Goal: Information Seeking & Learning: Learn about a topic

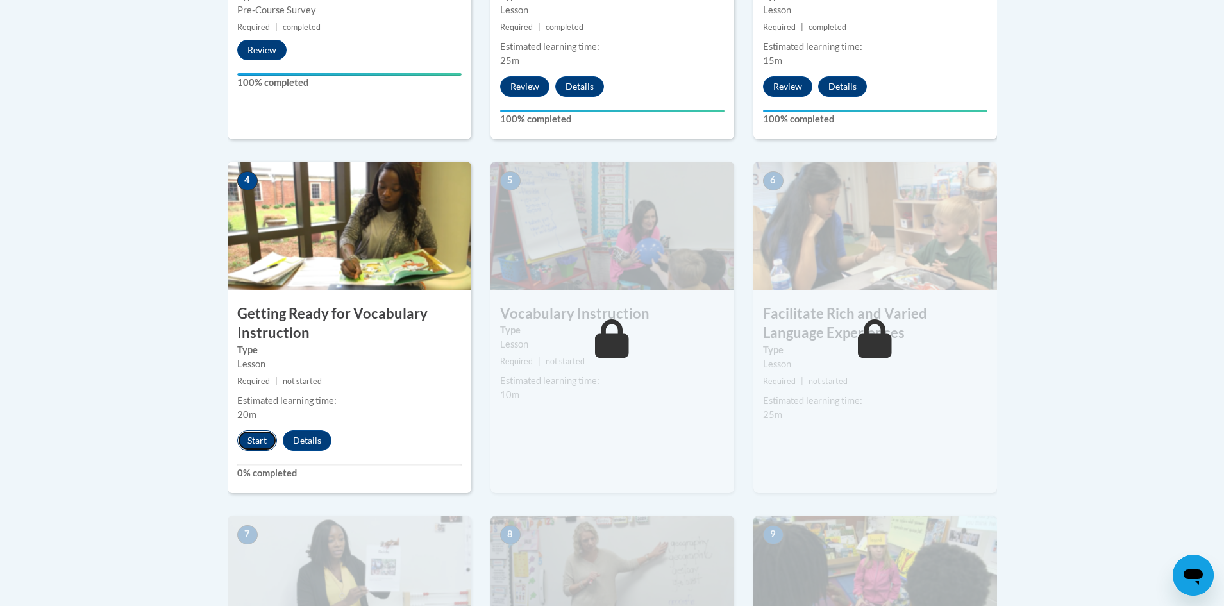
click at [257, 443] on button "Start" at bounding box center [257, 440] width 40 height 21
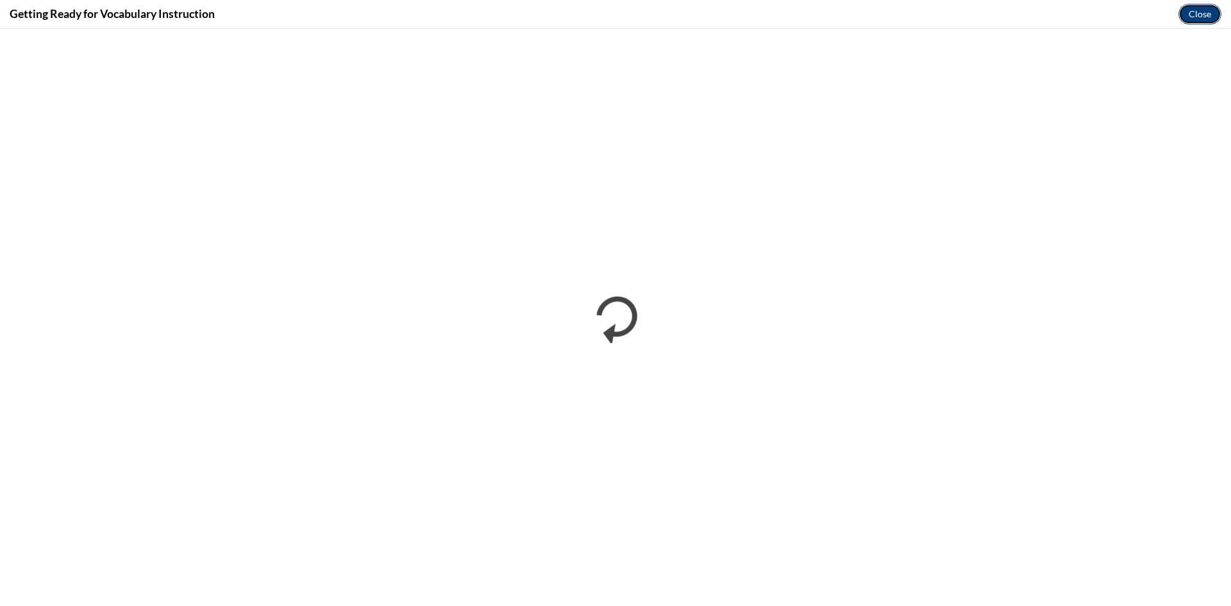
click at [1198, 15] on button "Close" at bounding box center [1200, 14] width 43 height 21
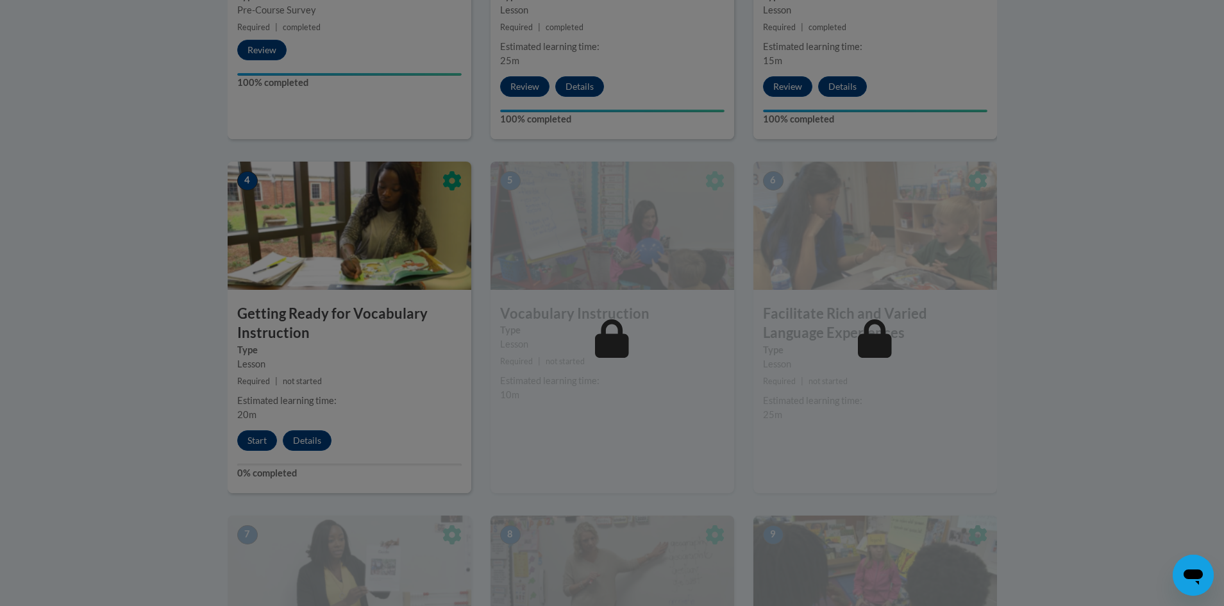
click at [253, 447] on div at bounding box center [612, 303] width 1224 height 606
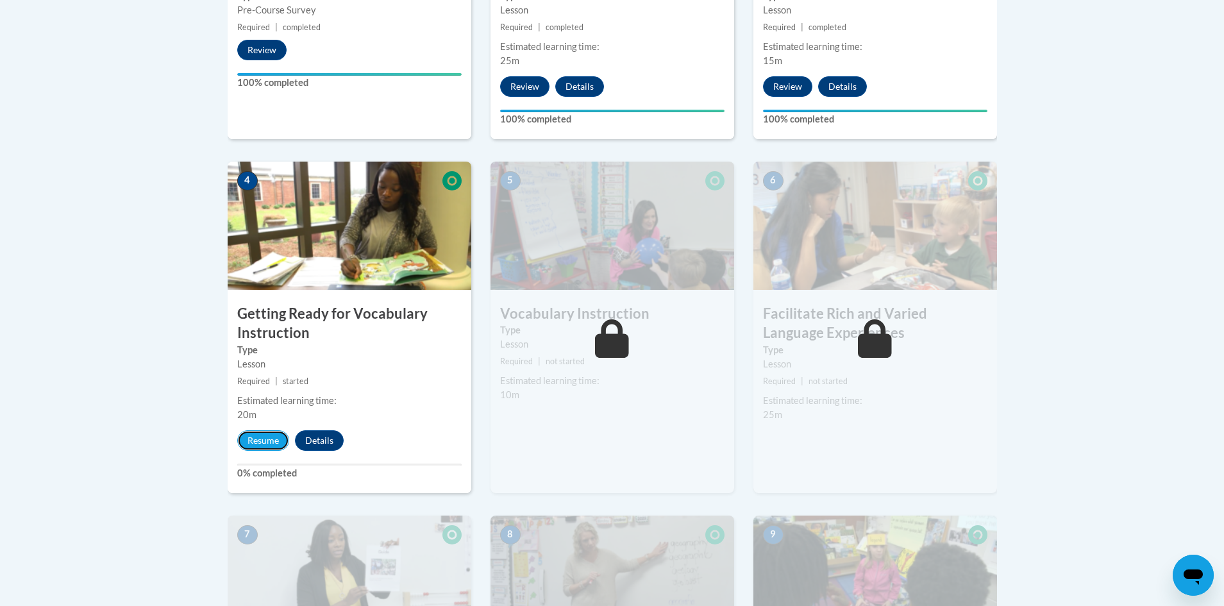
click at [260, 446] on button "Resume" at bounding box center [263, 440] width 52 height 21
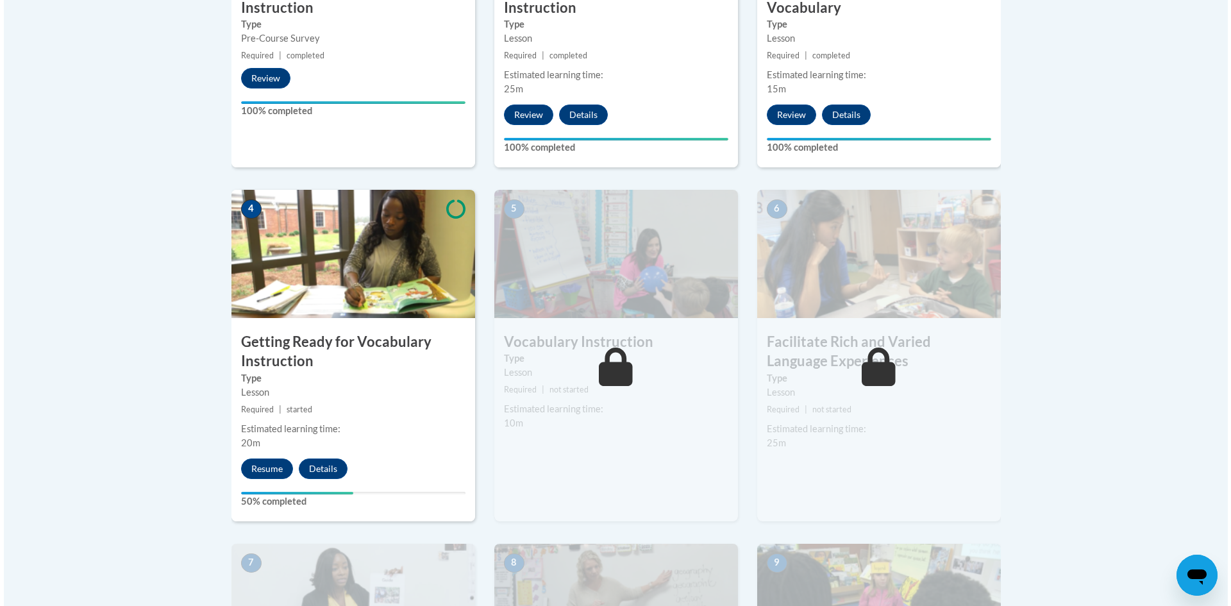
scroll to position [557, 0]
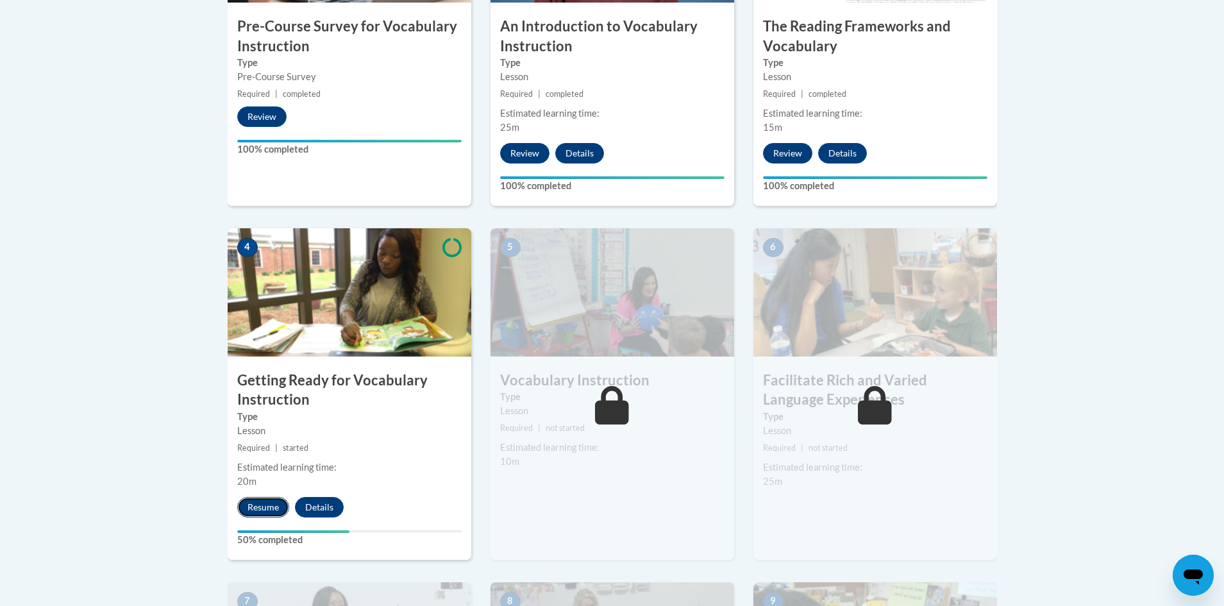
click at [272, 508] on button "Resume" at bounding box center [263, 507] width 52 height 21
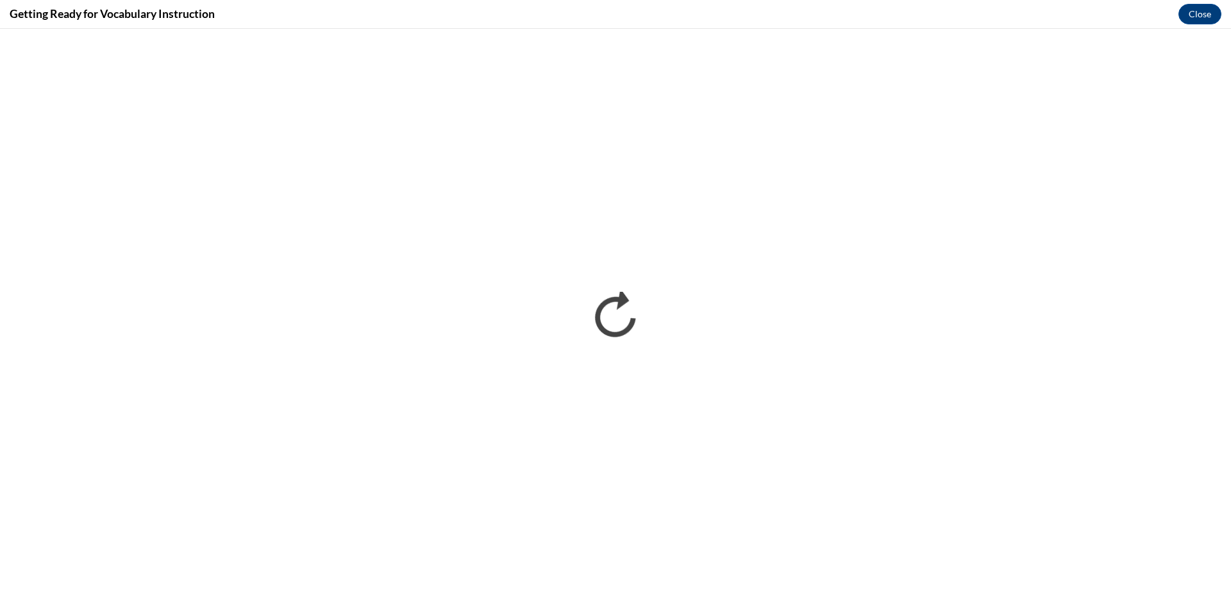
scroll to position [0, 0]
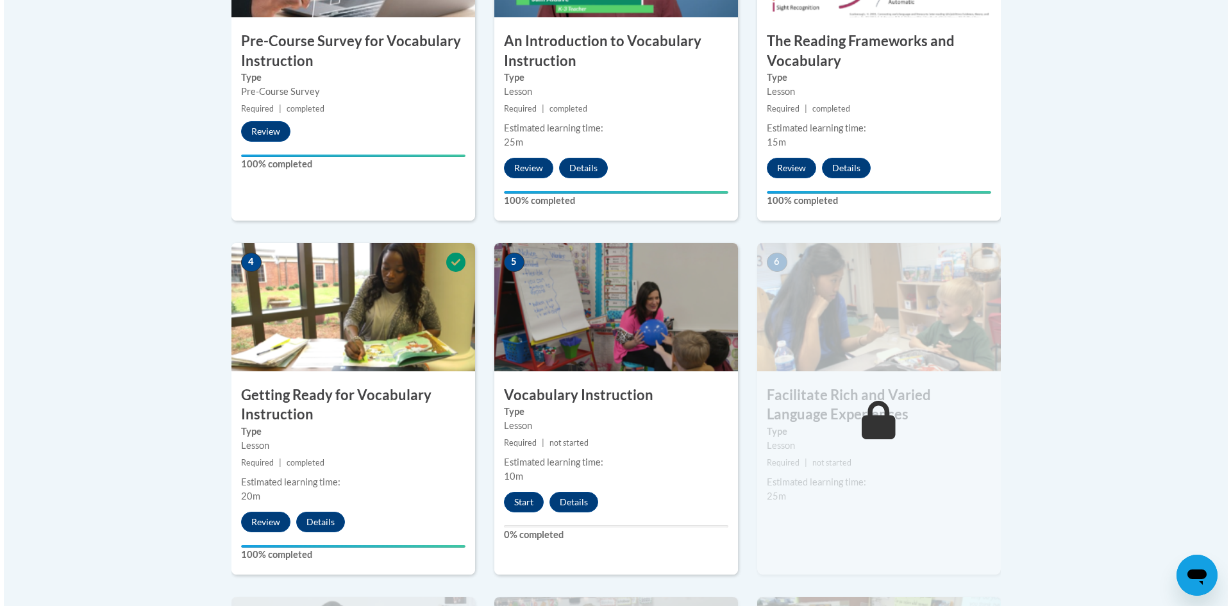
scroll to position [608, 0]
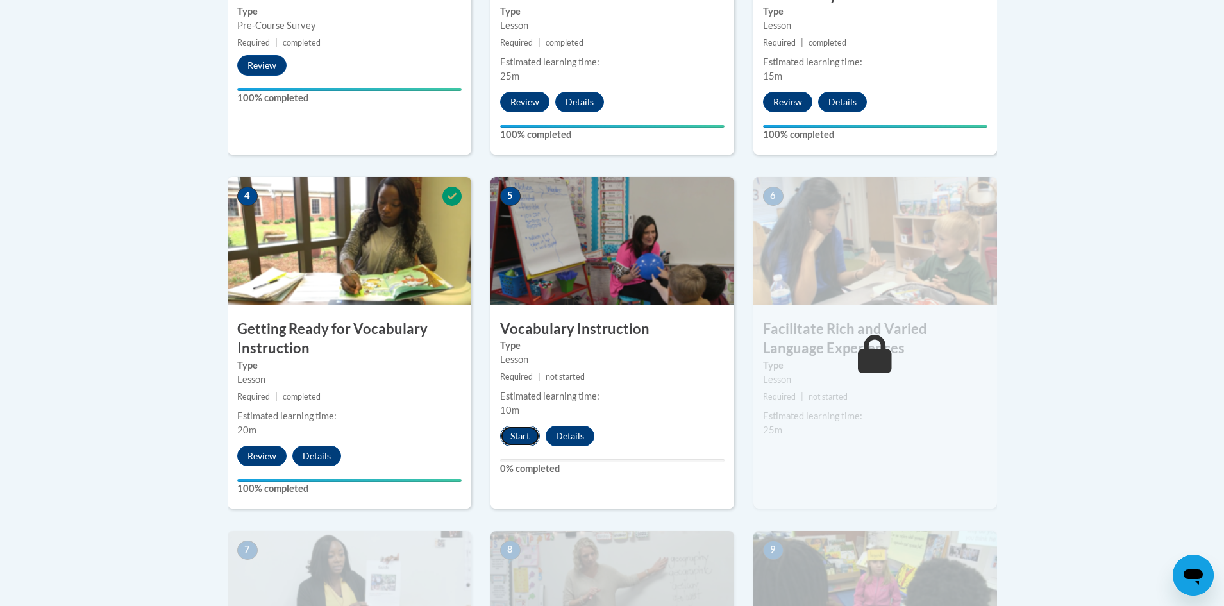
click at [516, 443] on button "Start" at bounding box center [520, 436] width 40 height 21
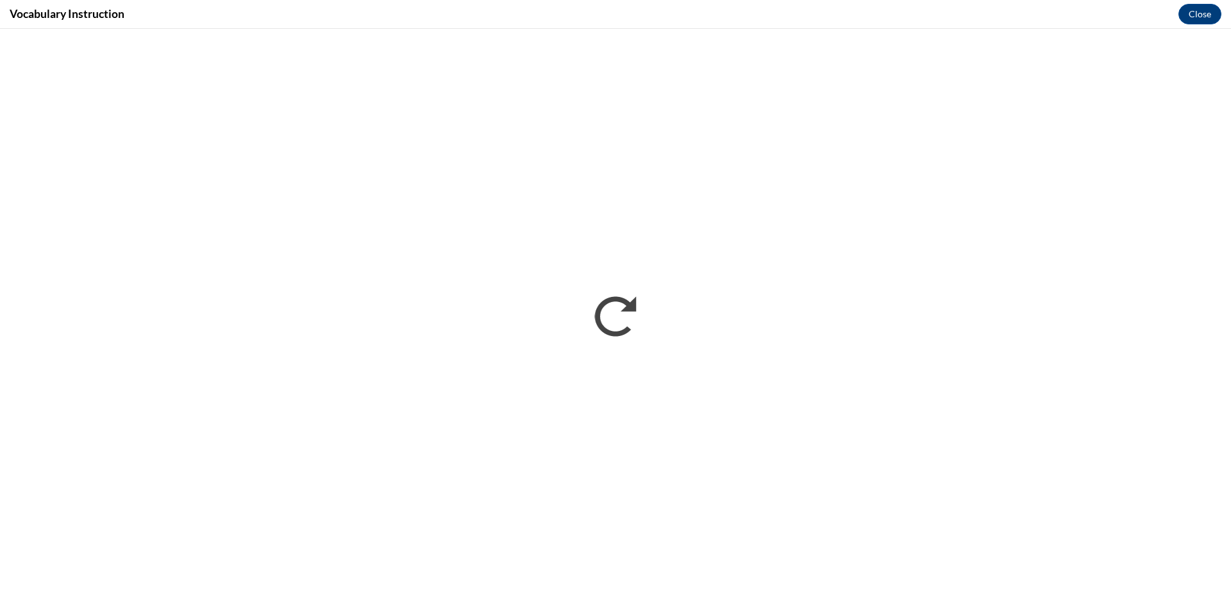
scroll to position [0, 0]
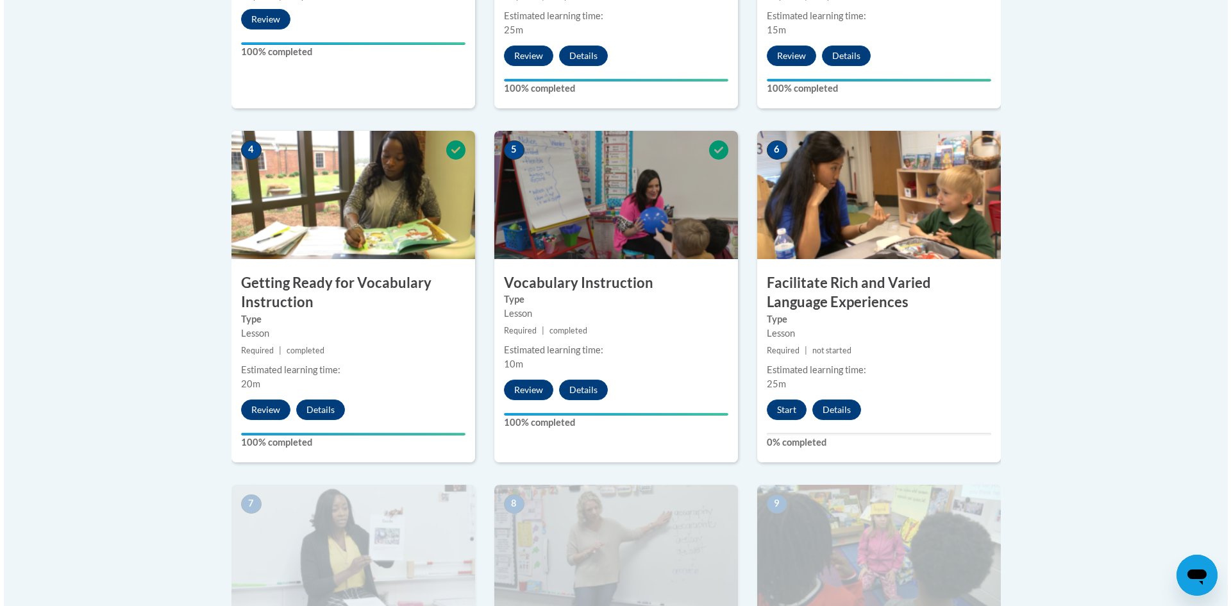
scroll to position [641, 0]
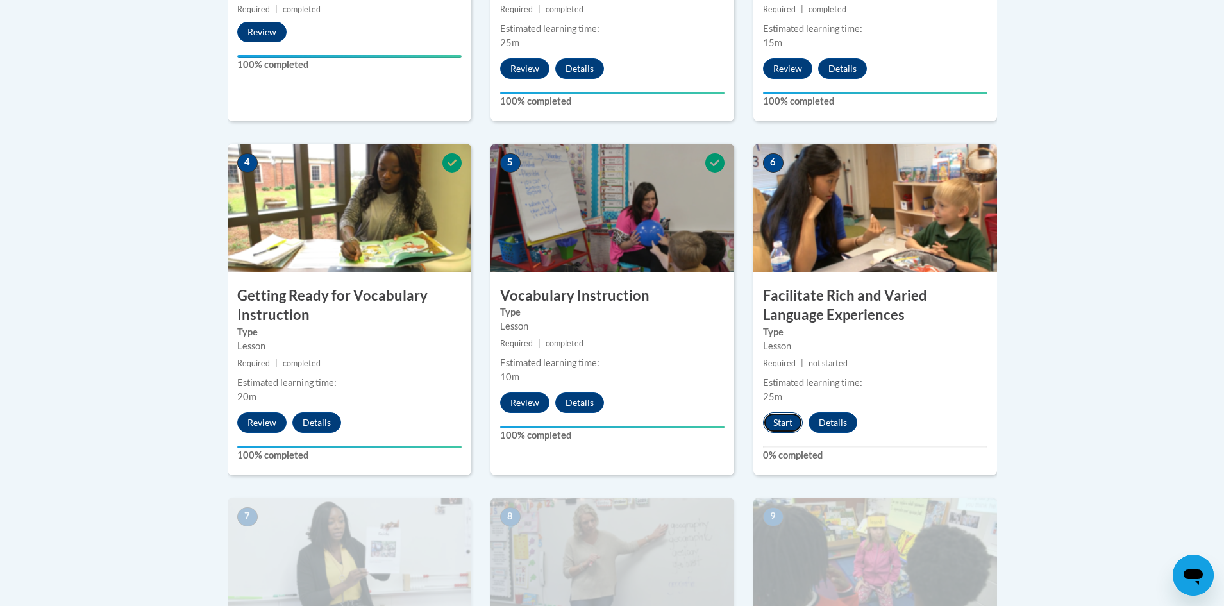
click at [782, 425] on button "Start" at bounding box center [783, 422] width 40 height 21
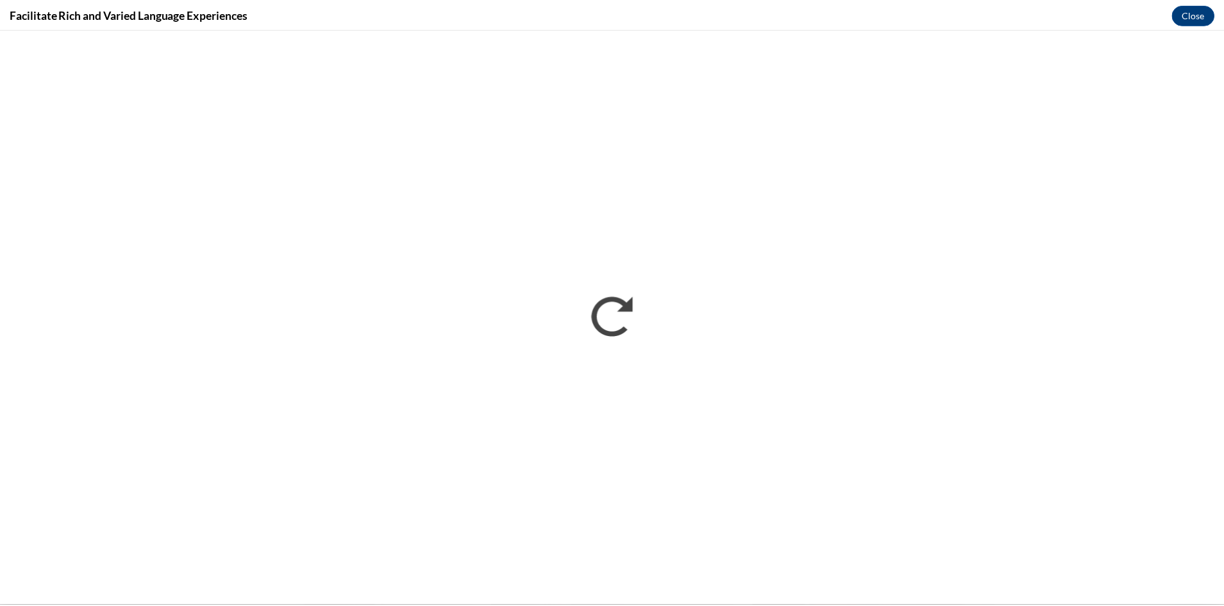
scroll to position [0, 0]
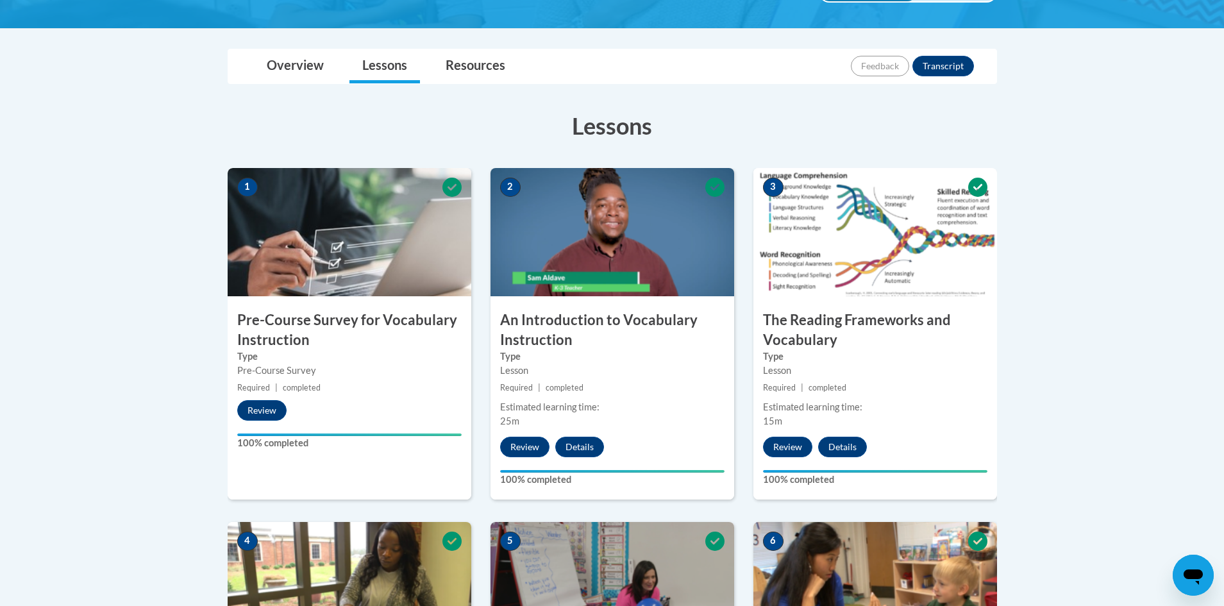
scroll to position [155, 0]
